Goal: Information Seeking & Learning: Learn about a topic

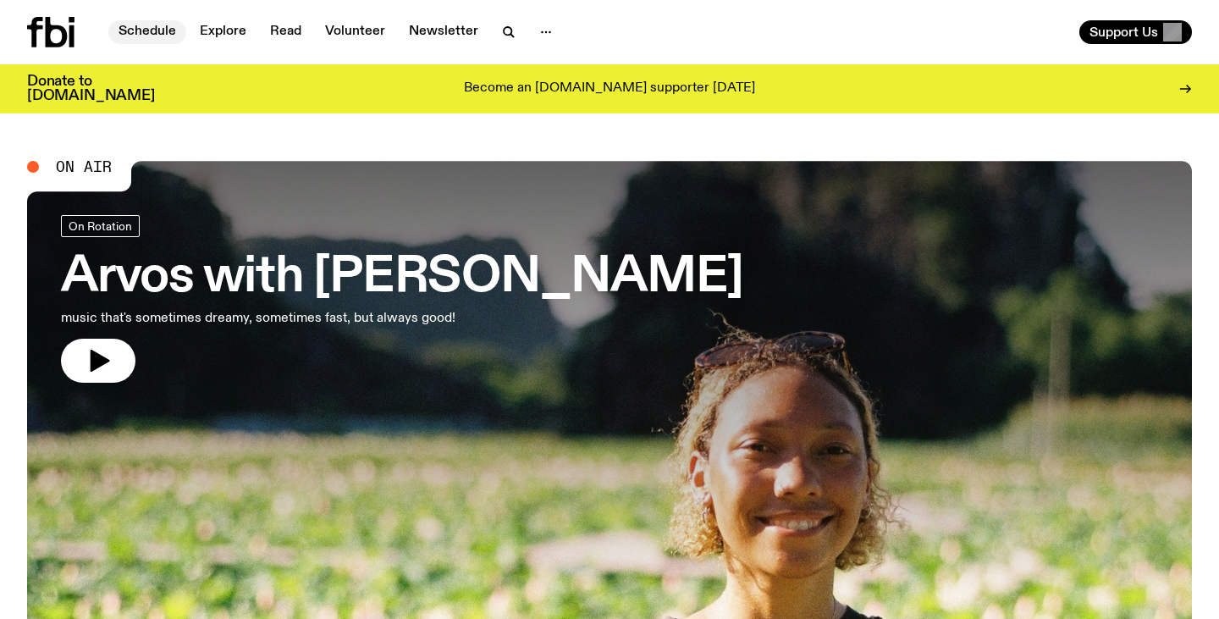
click at [177, 33] on link "Schedule" at bounding box center [147, 32] width 78 height 24
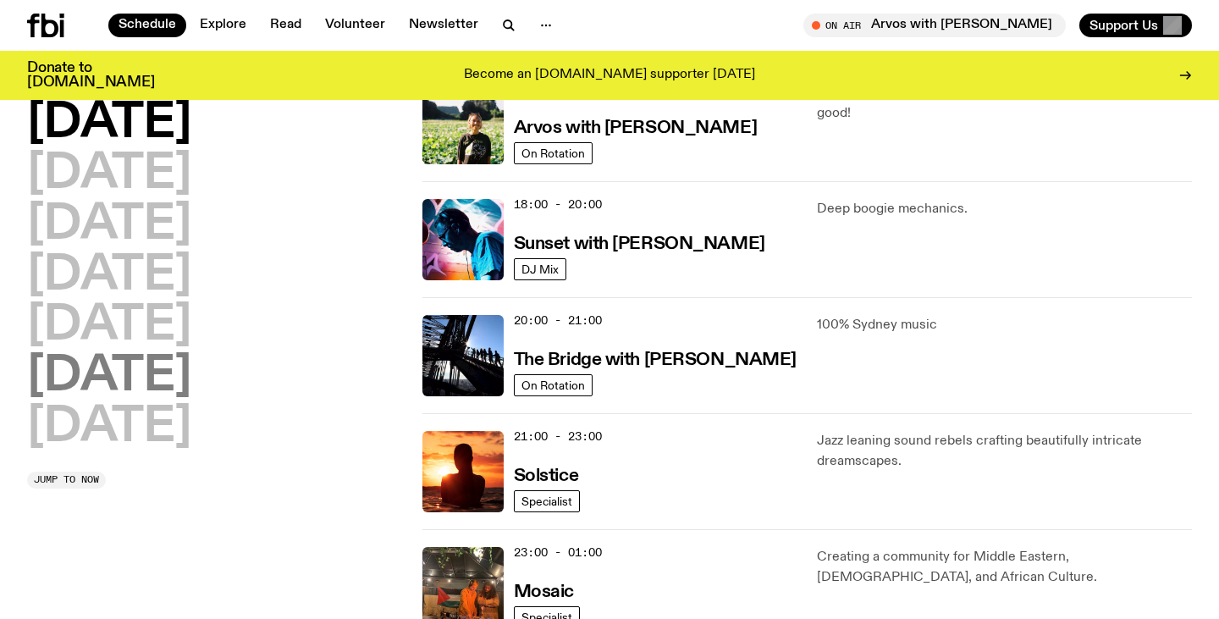
click at [86, 353] on h2 "[DATE]" at bounding box center [109, 376] width 164 height 47
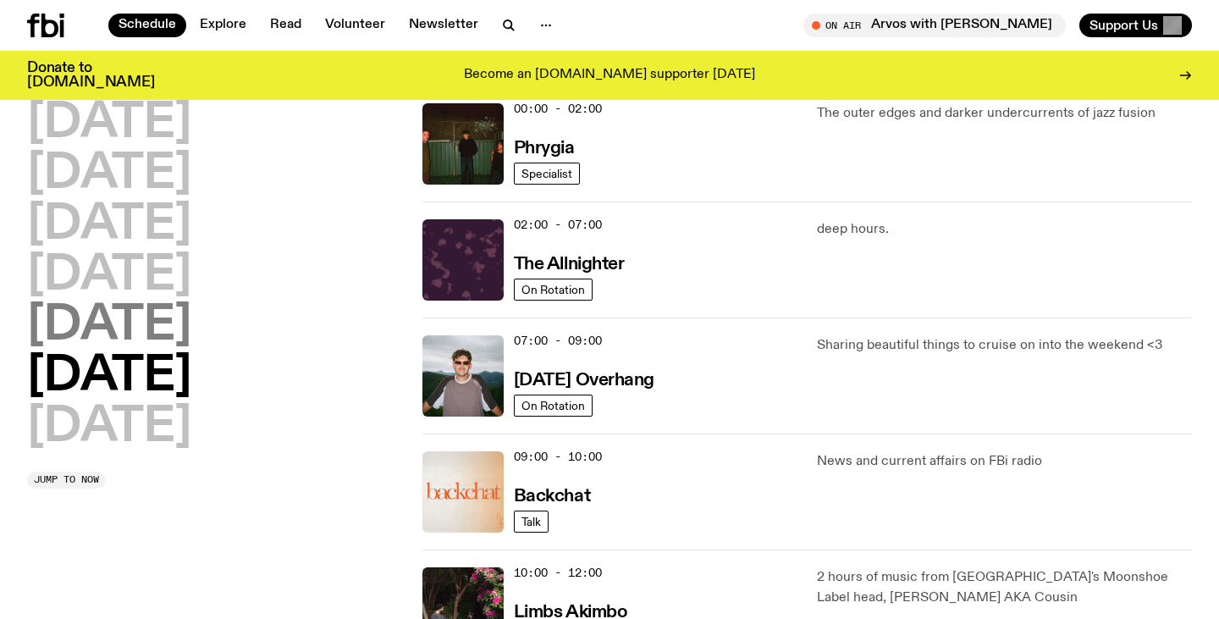
click at [102, 318] on h2 "[DATE]" at bounding box center [109, 325] width 164 height 47
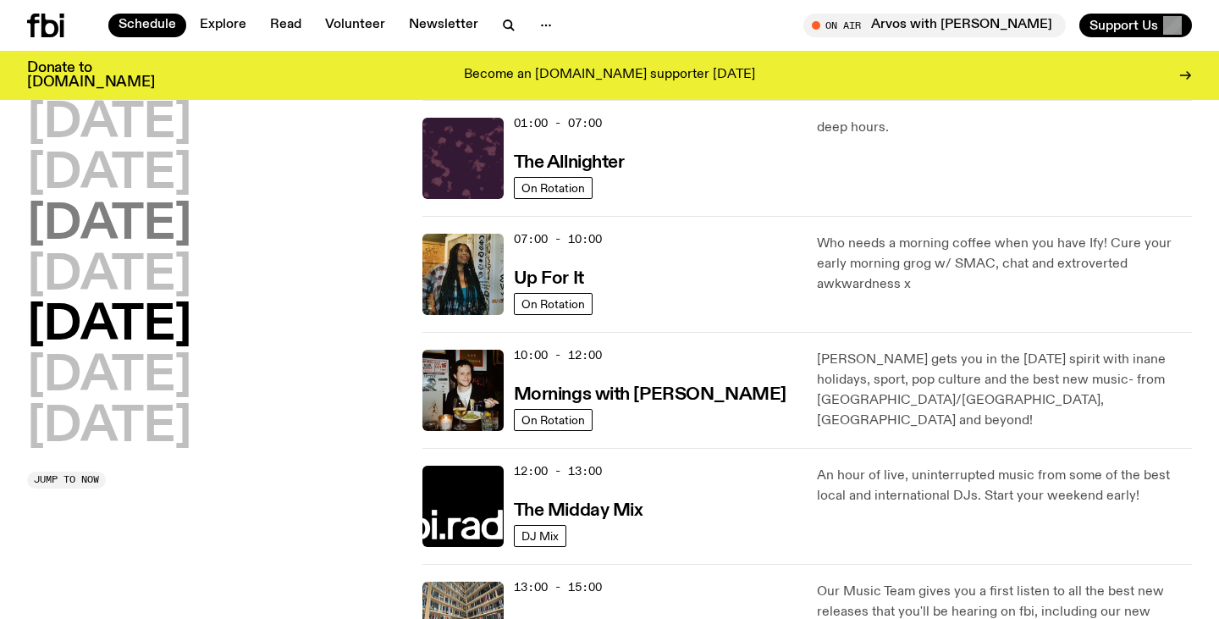
click at [159, 210] on h2 "[DATE]" at bounding box center [109, 224] width 164 height 47
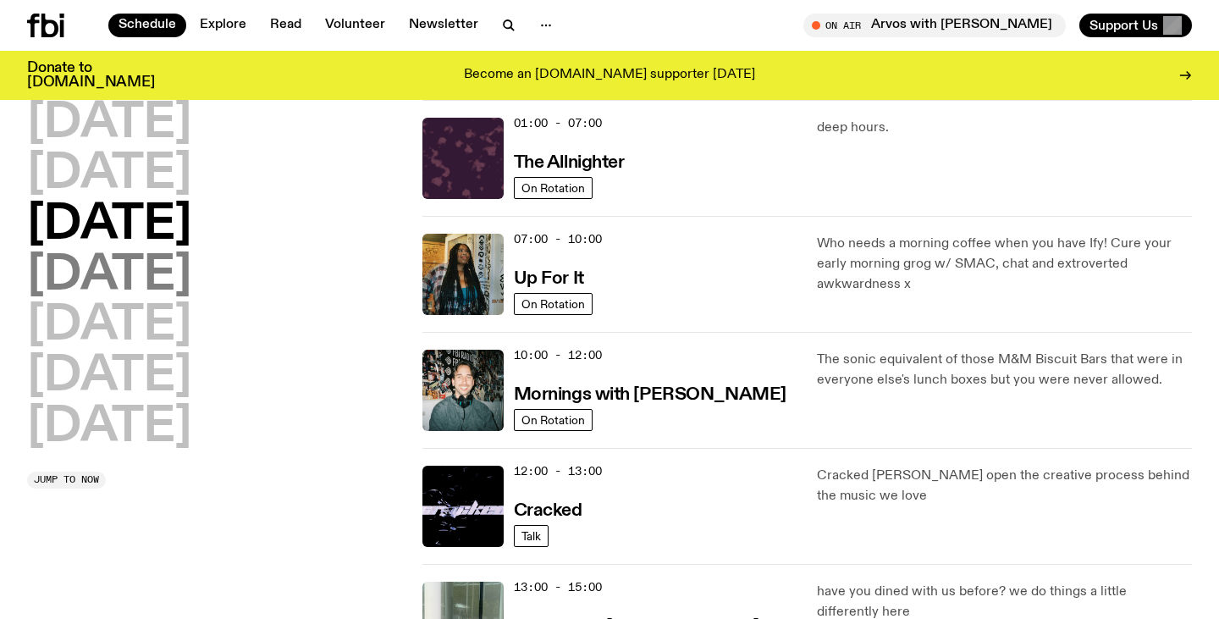
click at [151, 261] on h2 "[DATE]" at bounding box center [109, 275] width 164 height 47
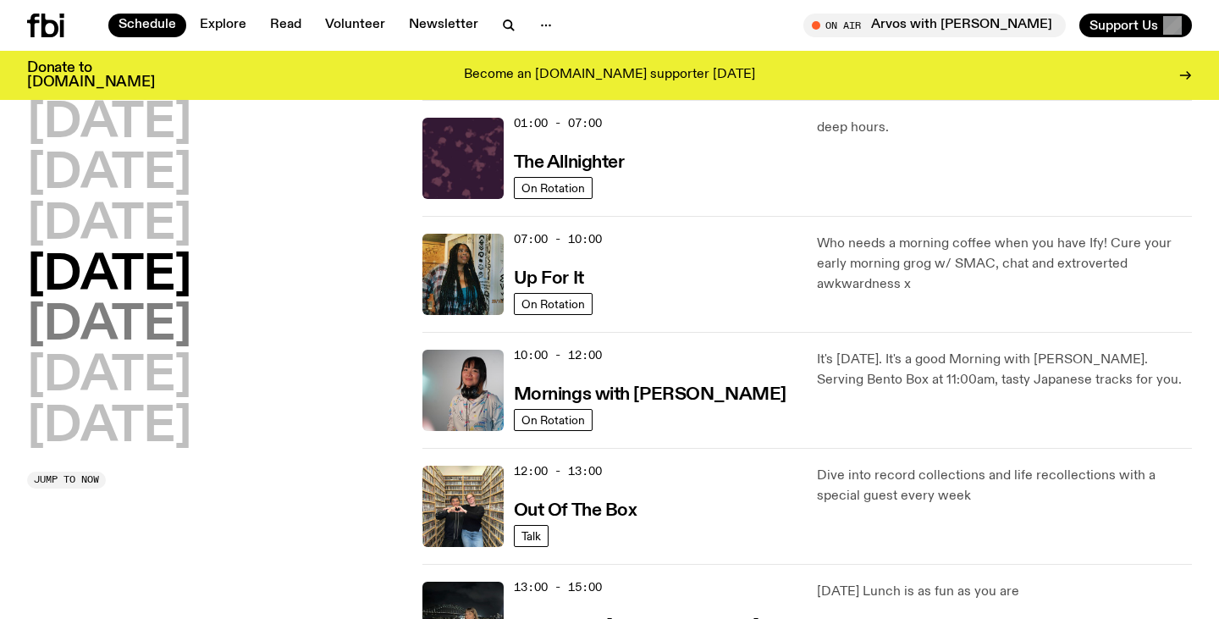
click at [114, 312] on h2 "[DATE]" at bounding box center [109, 325] width 164 height 47
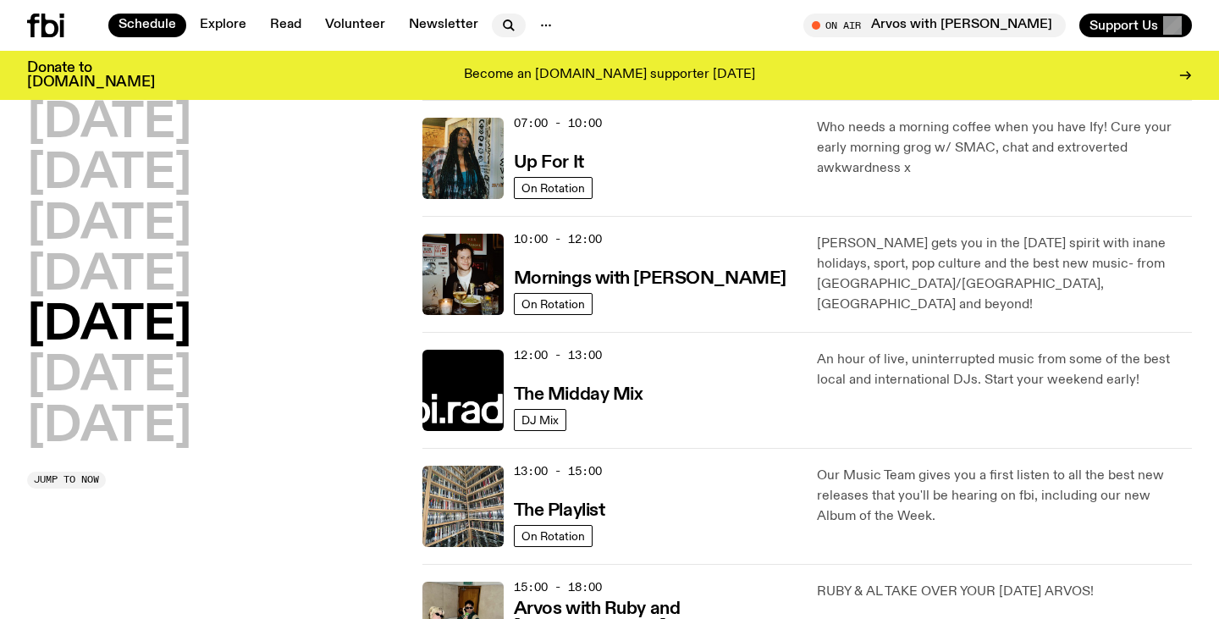
scroll to position [81, 0]
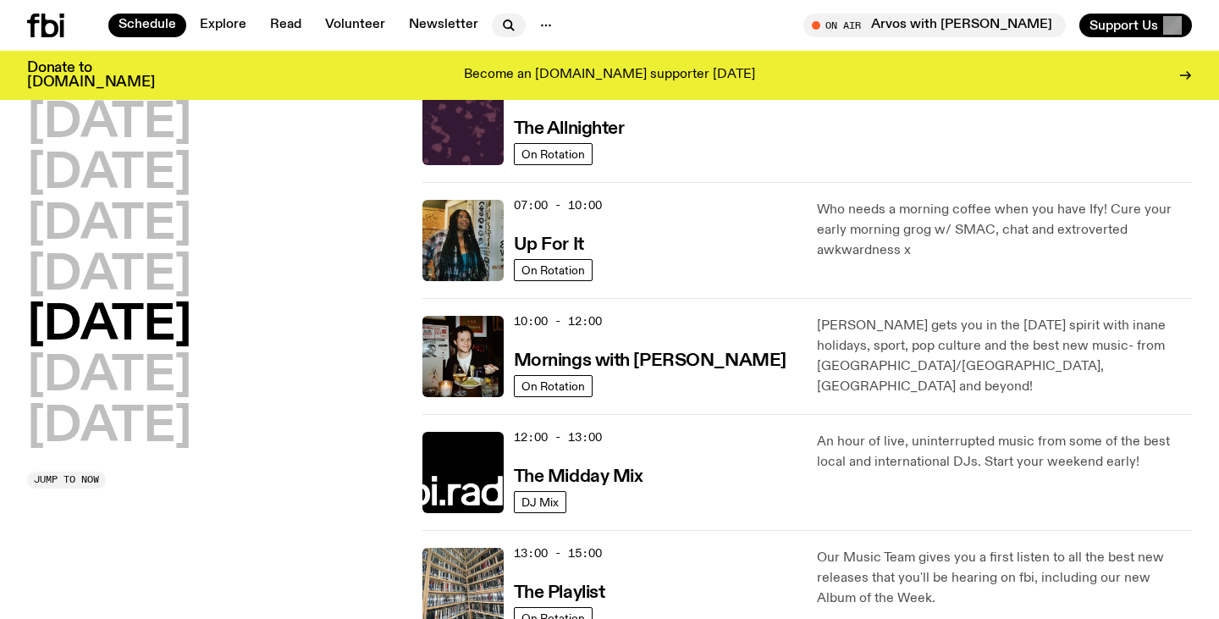
click at [514, 25] on button "button" at bounding box center [509, 26] width 34 height 24
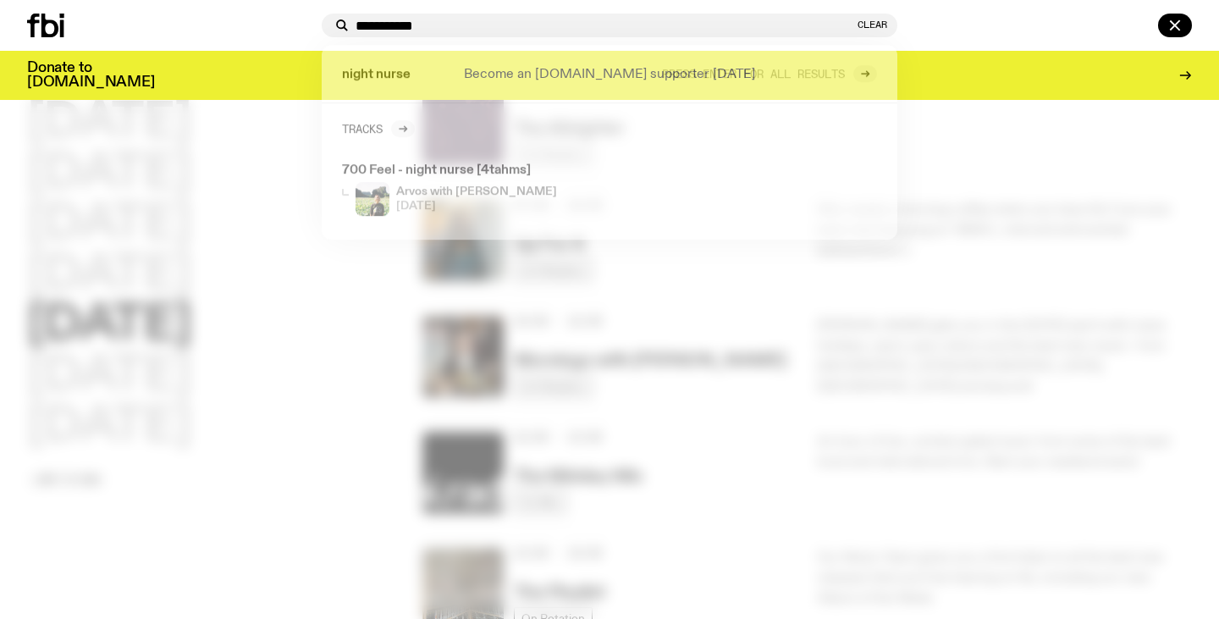
type input "**********"
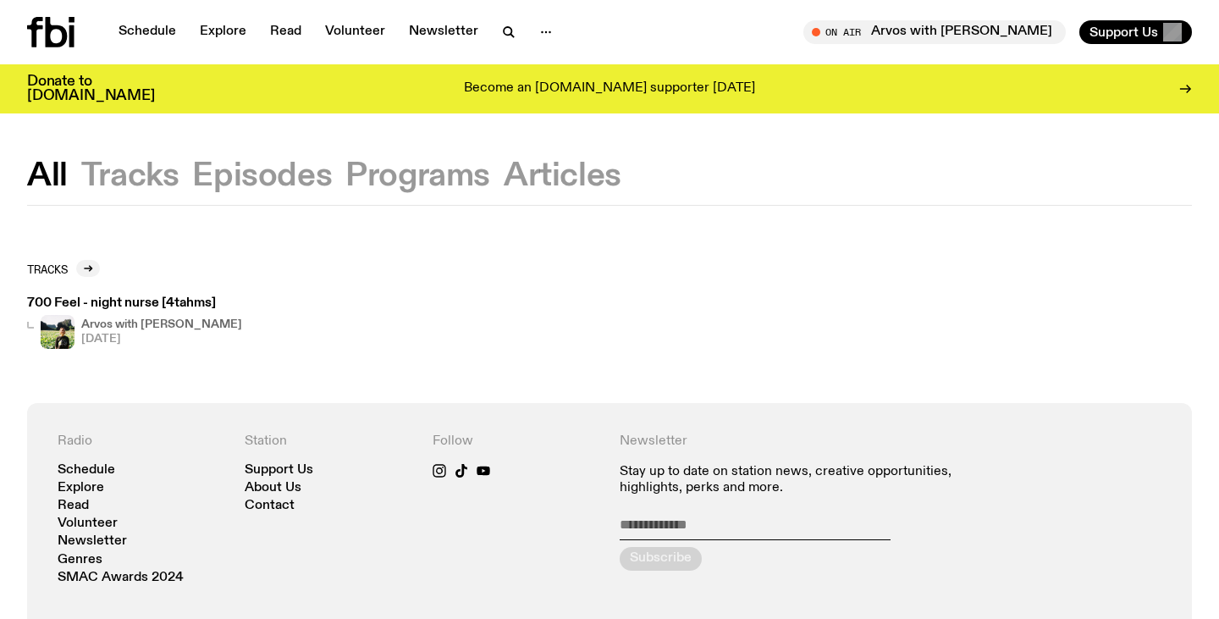
click at [194, 306] on h3 "700 Feel - night nurse [4tahms]" at bounding box center [134, 303] width 215 height 13
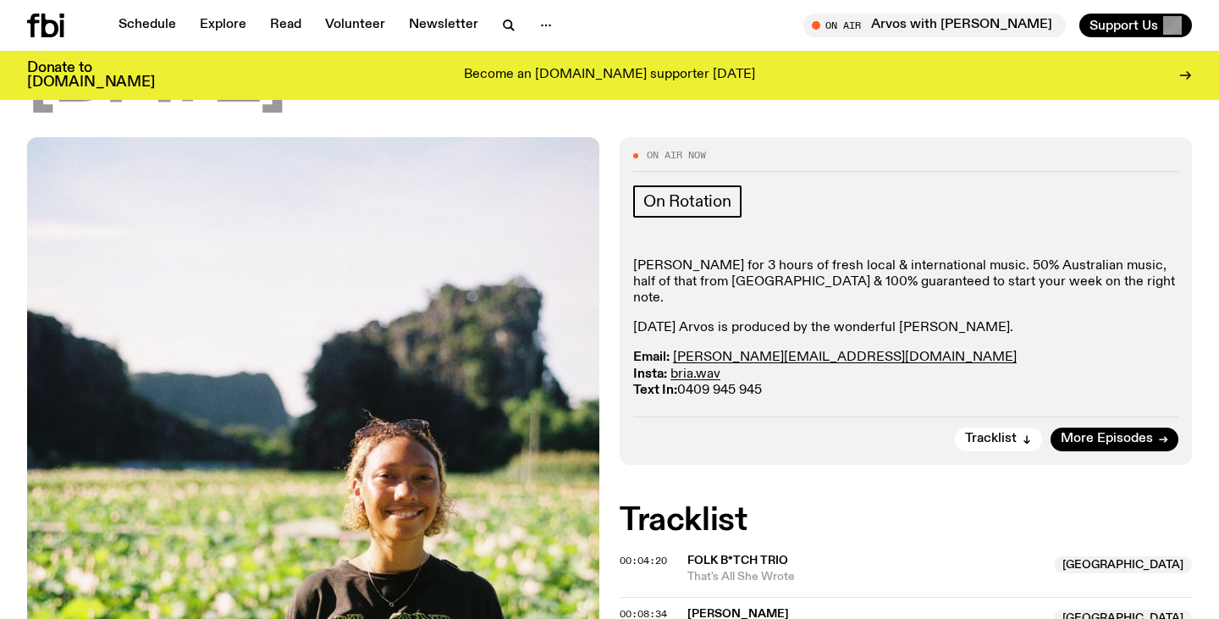
scroll to position [191, 0]
